Goal: Navigation & Orientation: Find specific page/section

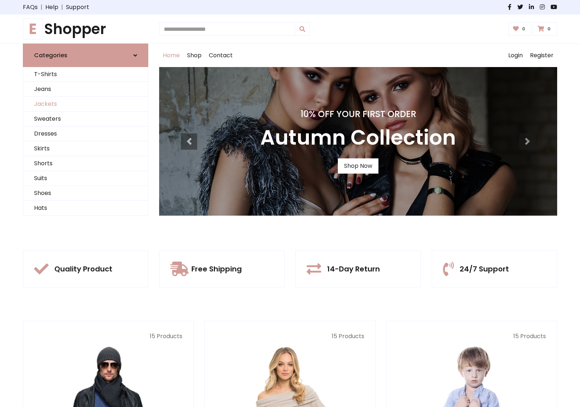
click at [85, 104] on link "Jackets" at bounding box center [85, 104] width 125 height 15
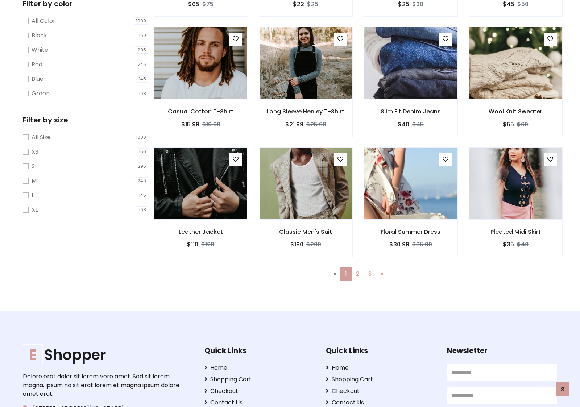
scroll to position [198, 0]
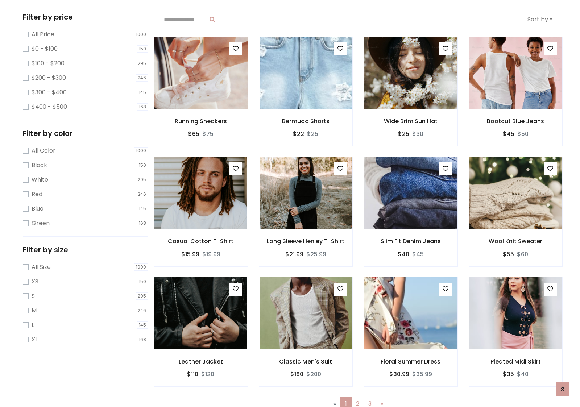
click at [200, 73] on img at bounding box center [200, 73] width 111 height 174
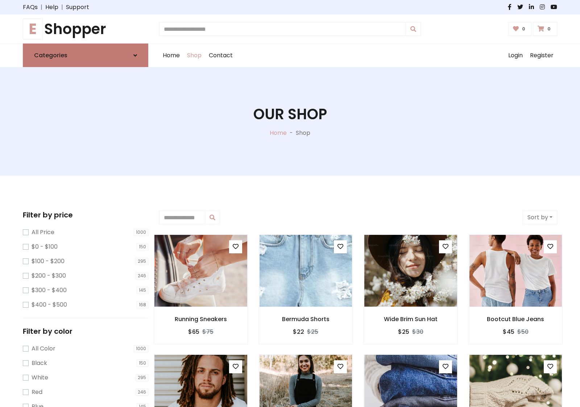
click at [85, 55] on link "Categories" at bounding box center [85, 55] width 125 height 24
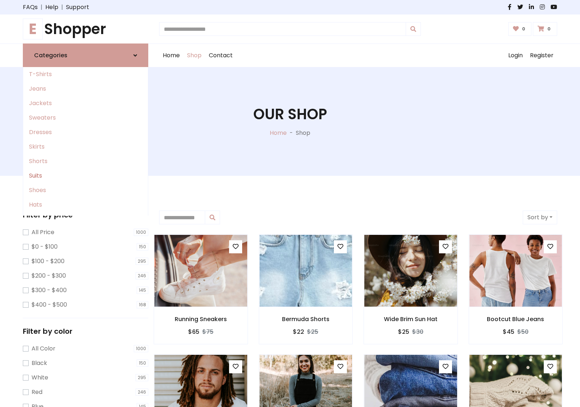
click at [85, 176] on link "Suits" at bounding box center [85, 175] width 125 height 14
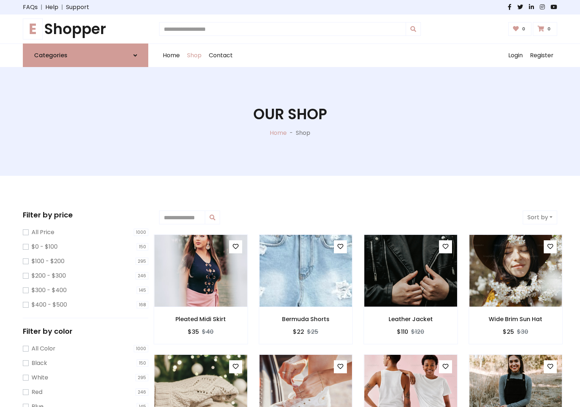
scroll to position [400, 0]
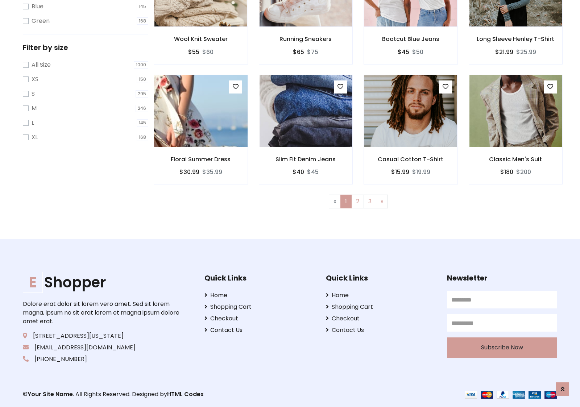
click at [200, 110] on img at bounding box center [200, 111] width 111 height 174
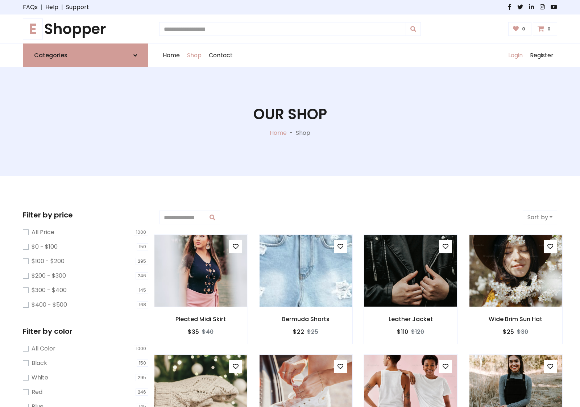
click at [515, 55] on link "Login" at bounding box center [515, 55] width 22 height 23
click at [135, 55] on icon at bounding box center [135, 56] width 4 height 6
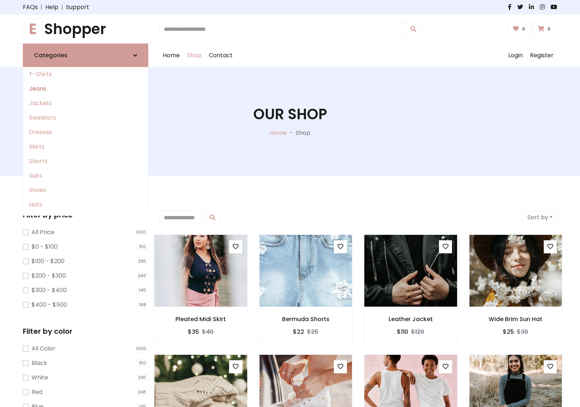
click at [85, 89] on link "Jeans" at bounding box center [85, 88] width 125 height 14
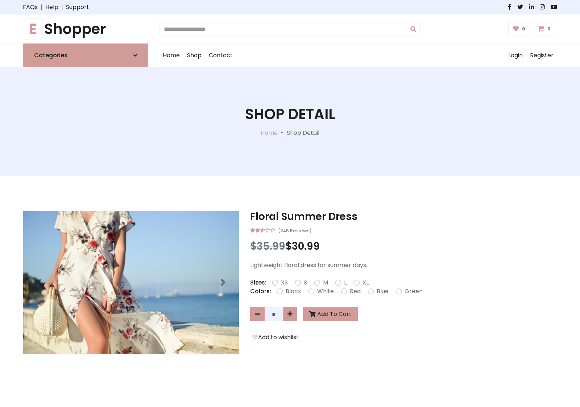
scroll to position [498, 0]
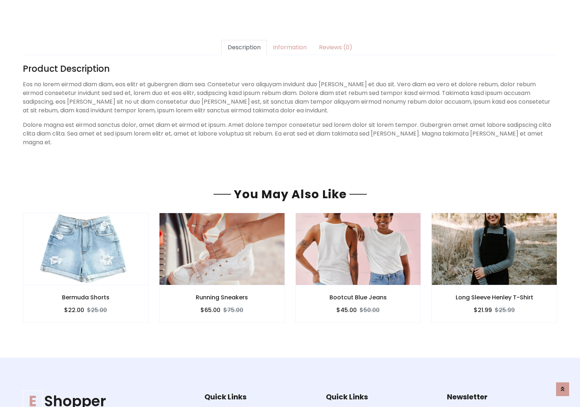
scroll to position [498, 0]
